Goal: Find contact information: Find contact information

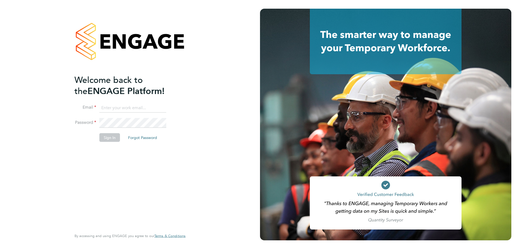
type input "cameronbishop@jambo.co"
click at [112, 139] on button "Sign In" at bounding box center [109, 137] width 21 height 9
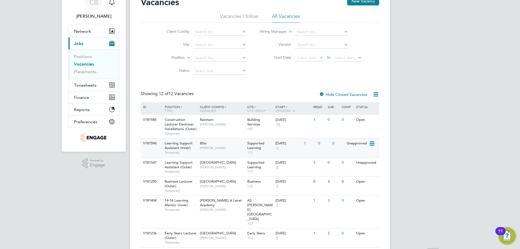
scroll to position [54, 0]
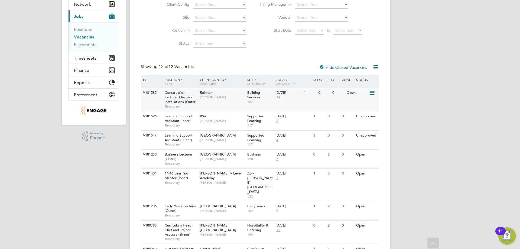
click at [331, 96] on div "0" at bounding box center [338, 93] width 14 height 10
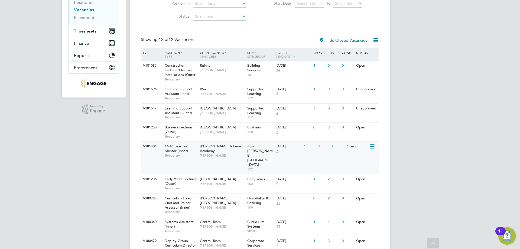
click at [213, 144] on div "[PERSON_NAME] A Level Academy [PERSON_NAME]" at bounding box center [221, 150] width 47 height 19
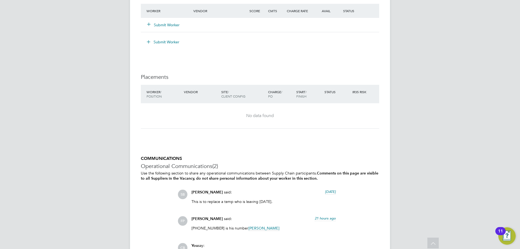
scroll to position [1083, 0]
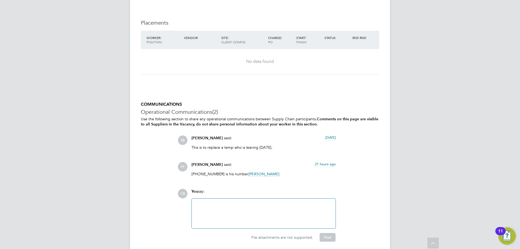
drag, startPoint x: 222, startPoint y: 174, endPoint x: 218, endPoint y: 175, distance: 4.7
click at [220, 174] on p "07775613433 is his number Ian Rist" at bounding box center [263, 173] width 144 height 5
drag, startPoint x: 214, startPoint y: 175, endPoint x: 189, endPoint y: 174, distance: 24.4
click at [189, 174] on div "Frank Pocock said: 21 hours ago 07775613433 is his number Ian Rist Show more" at bounding box center [264, 171] width 150 height 18
copy p "07775613433"
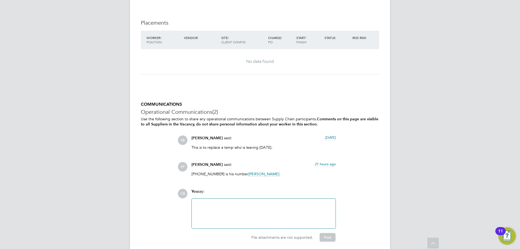
click at [220, 173] on p "07775613433 is his number Ian Rist" at bounding box center [263, 173] width 144 height 5
click at [218, 173] on p "07775613433 is his number Ian Rist" at bounding box center [263, 173] width 144 height 5
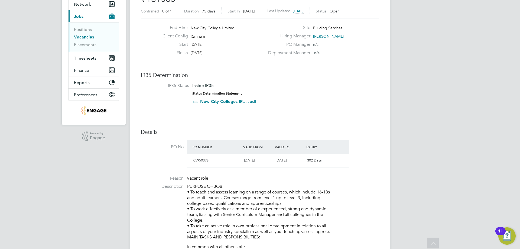
scroll to position [0, 0]
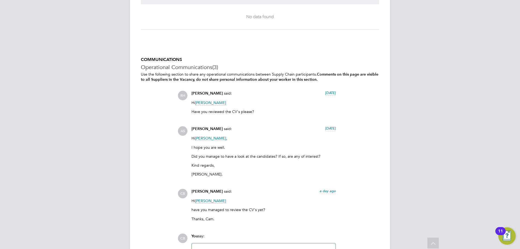
scroll to position [1093, 0]
